Goal: Task Accomplishment & Management: Manage account settings

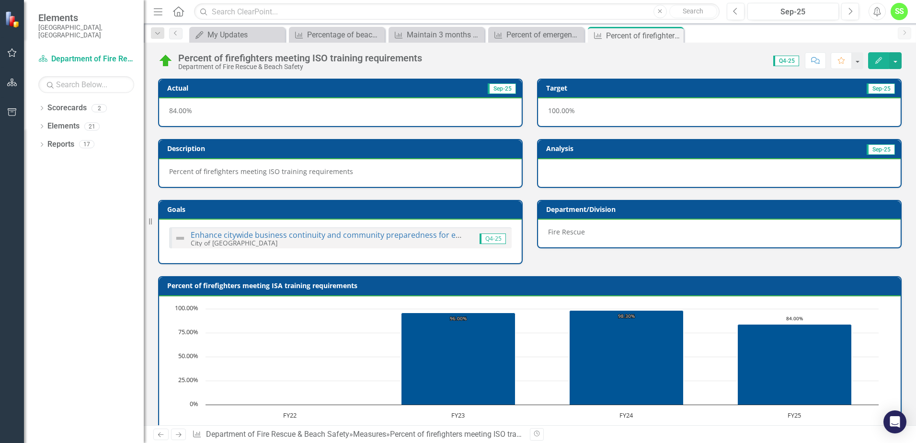
scroll to position [330, 0]
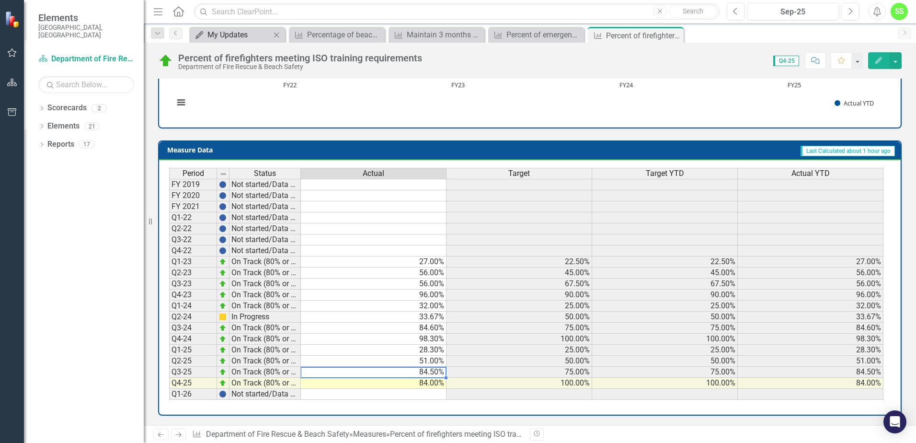
click at [242, 35] on div "My Updates" at bounding box center [238, 35] width 63 height 12
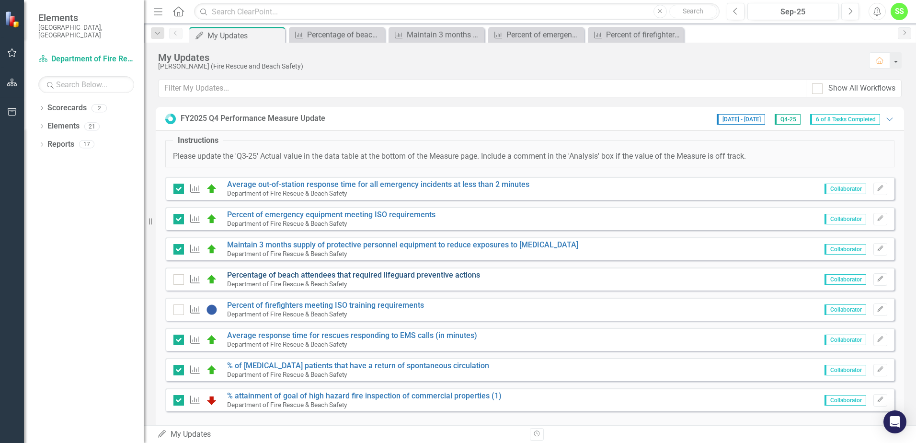
click at [311, 275] on link "Percentage of beach attendees that required lifeguard preventive actions" at bounding box center [353, 274] width 253 height 9
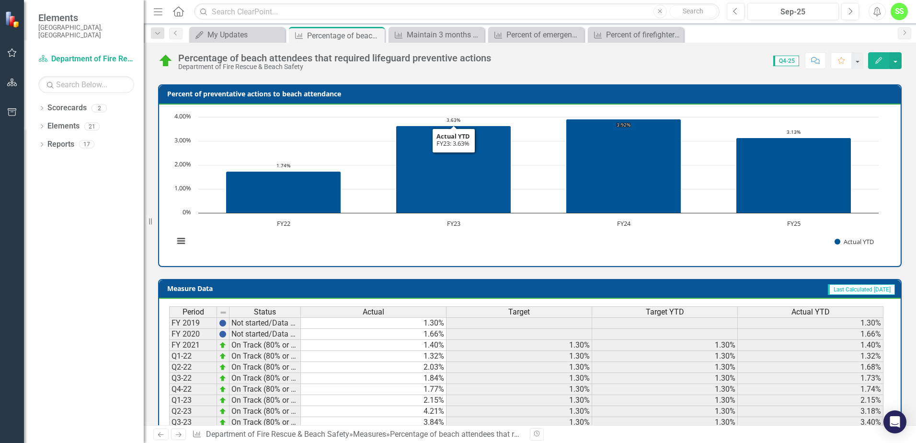
scroll to position [330, 0]
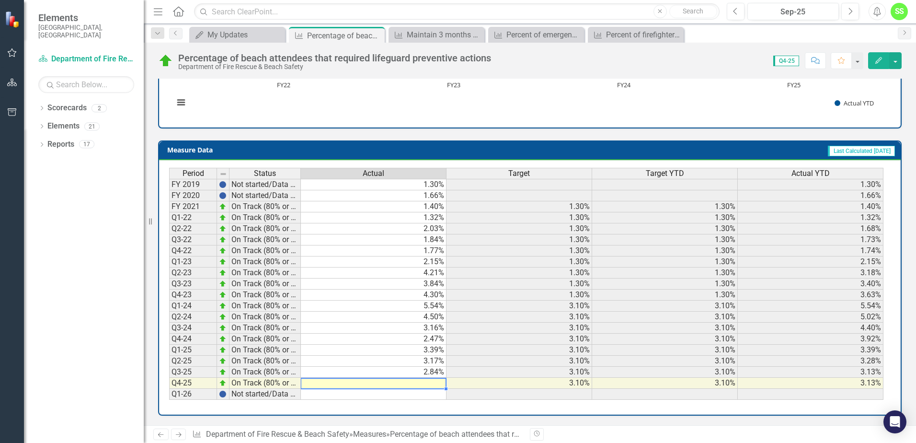
click at [428, 385] on td at bounding box center [374, 383] width 146 height 11
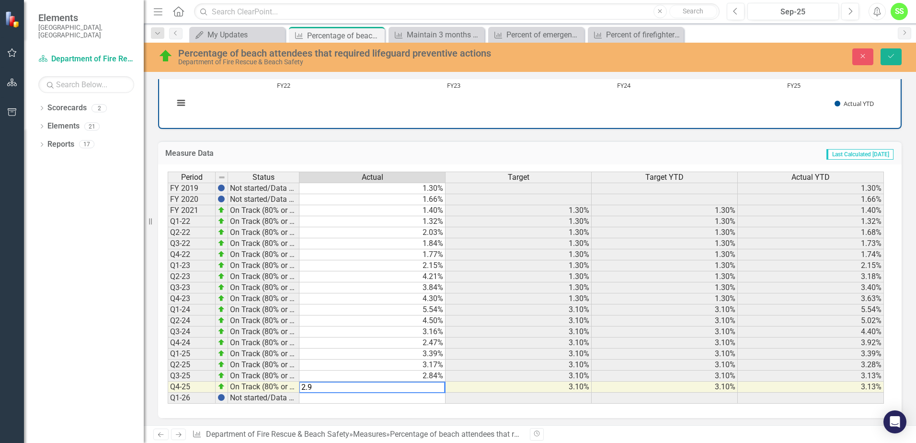
type textarea "2.91"
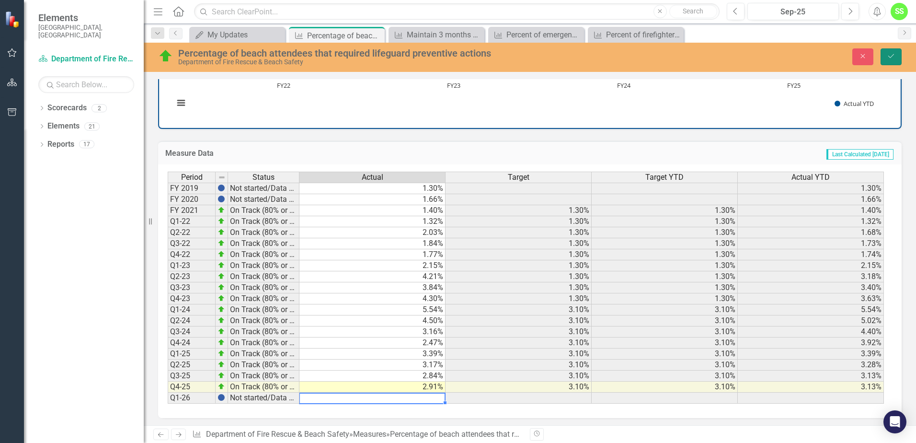
click at [895, 61] on button "Save" at bounding box center [891, 56] width 21 height 17
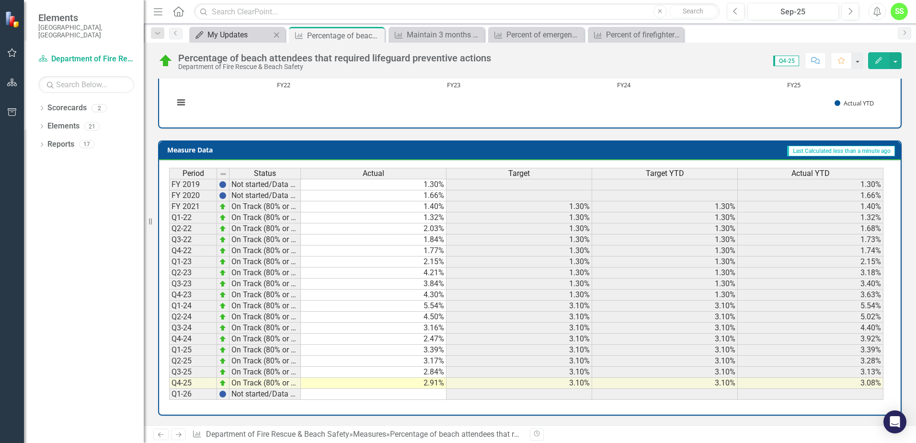
click at [258, 31] on div "My Updates" at bounding box center [238, 35] width 63 height 12
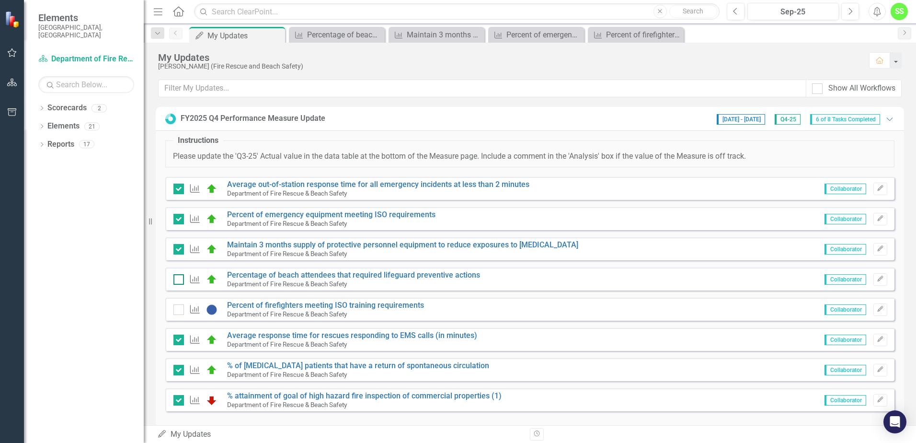
click at [175, 274] on input "checkbox" at bounding box center [176, 277] width 6 height 6
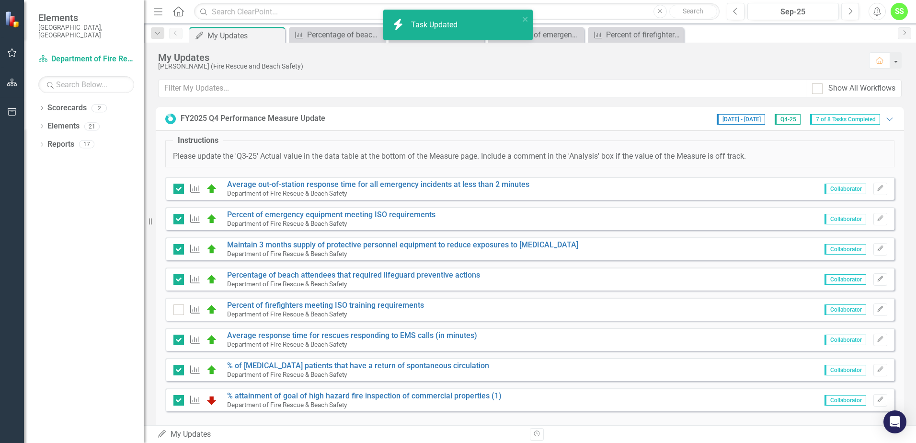
checkbox input "true"
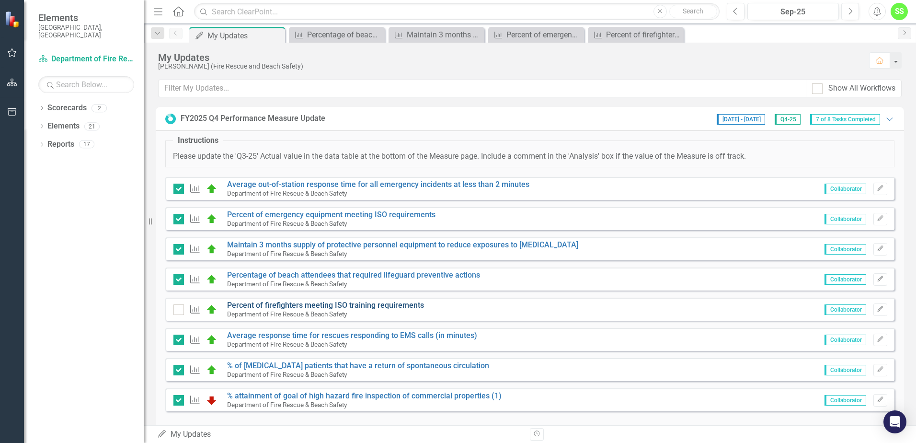
click at [282, 307] on link "Percent of firefighters meeting ISO training requirements" at bounding box center [325, 304] width 197 height 9
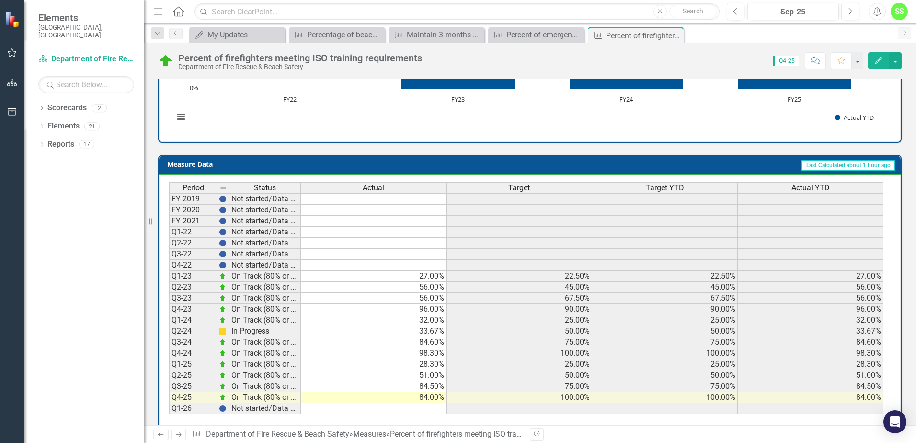
scroll to position [330, 0]
